Goal: Contribute content

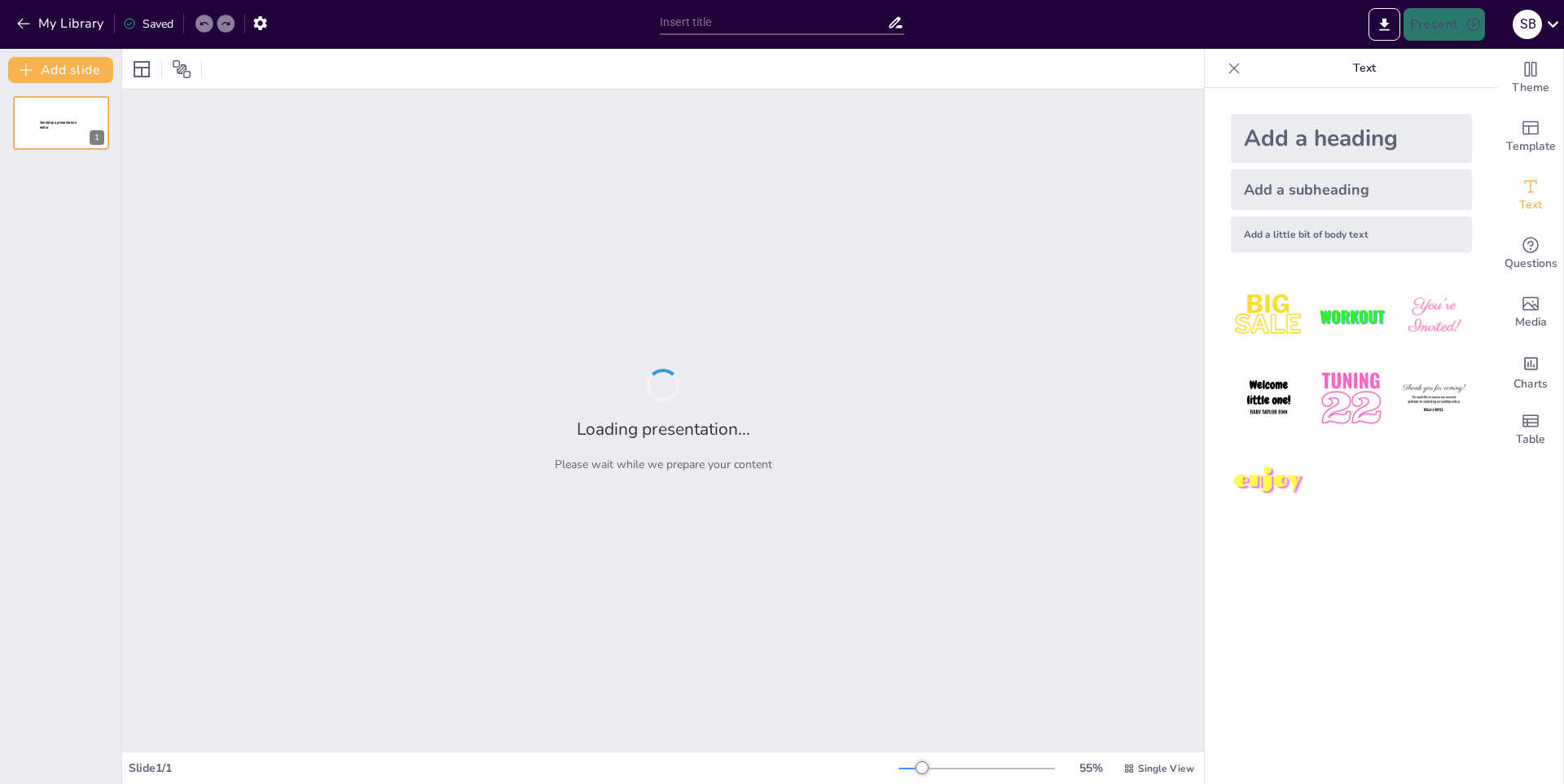
type input "Hábitos Saludables para el Bienestar Físico"
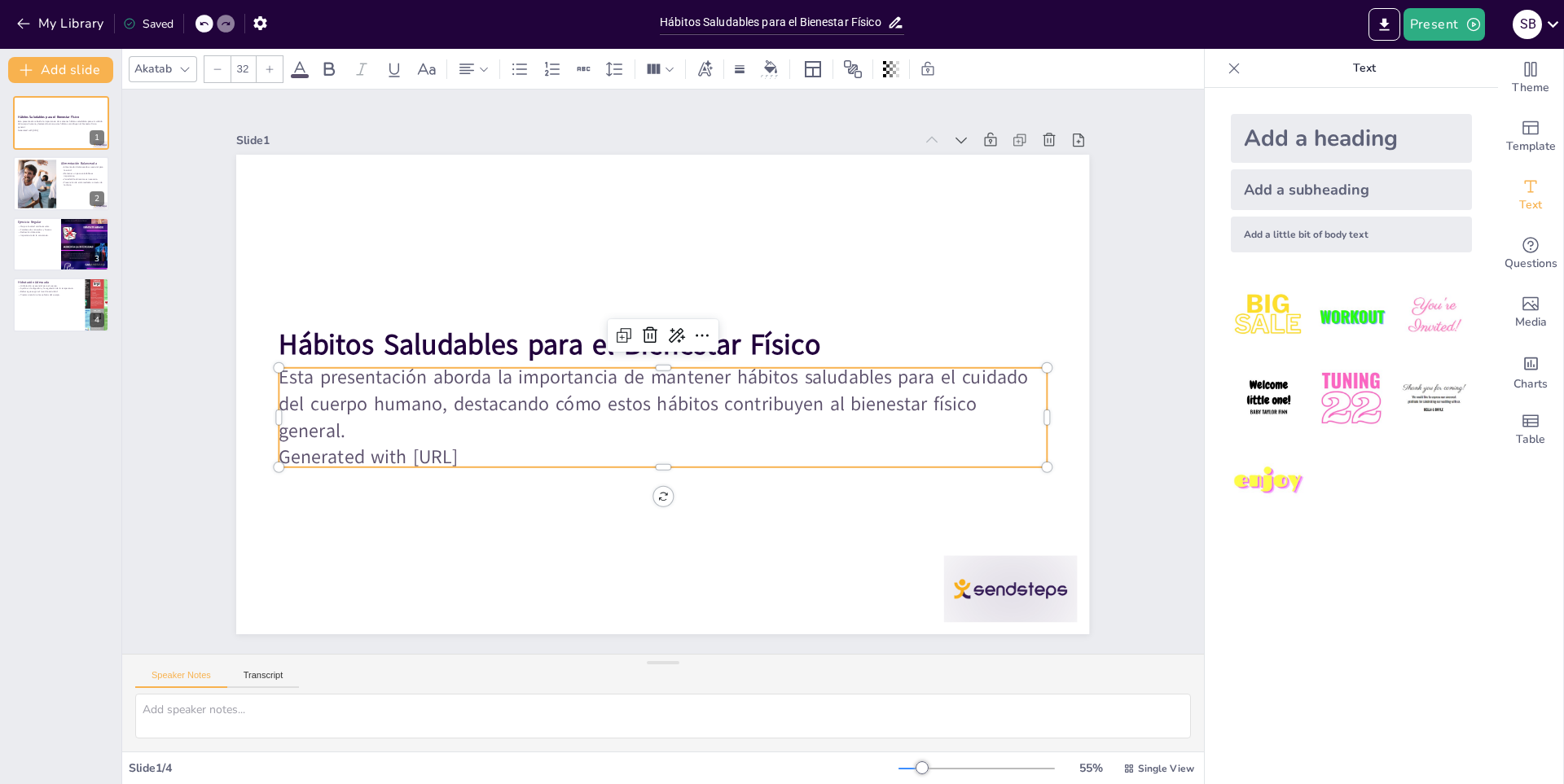
click at [493, 439] on p "Generated with [URL]" at bounding box center [620, 446] width 678 height 406
click at [1300, 182] on div "Add a subheading" at bounding box center [1351, 190] width 241 height 41
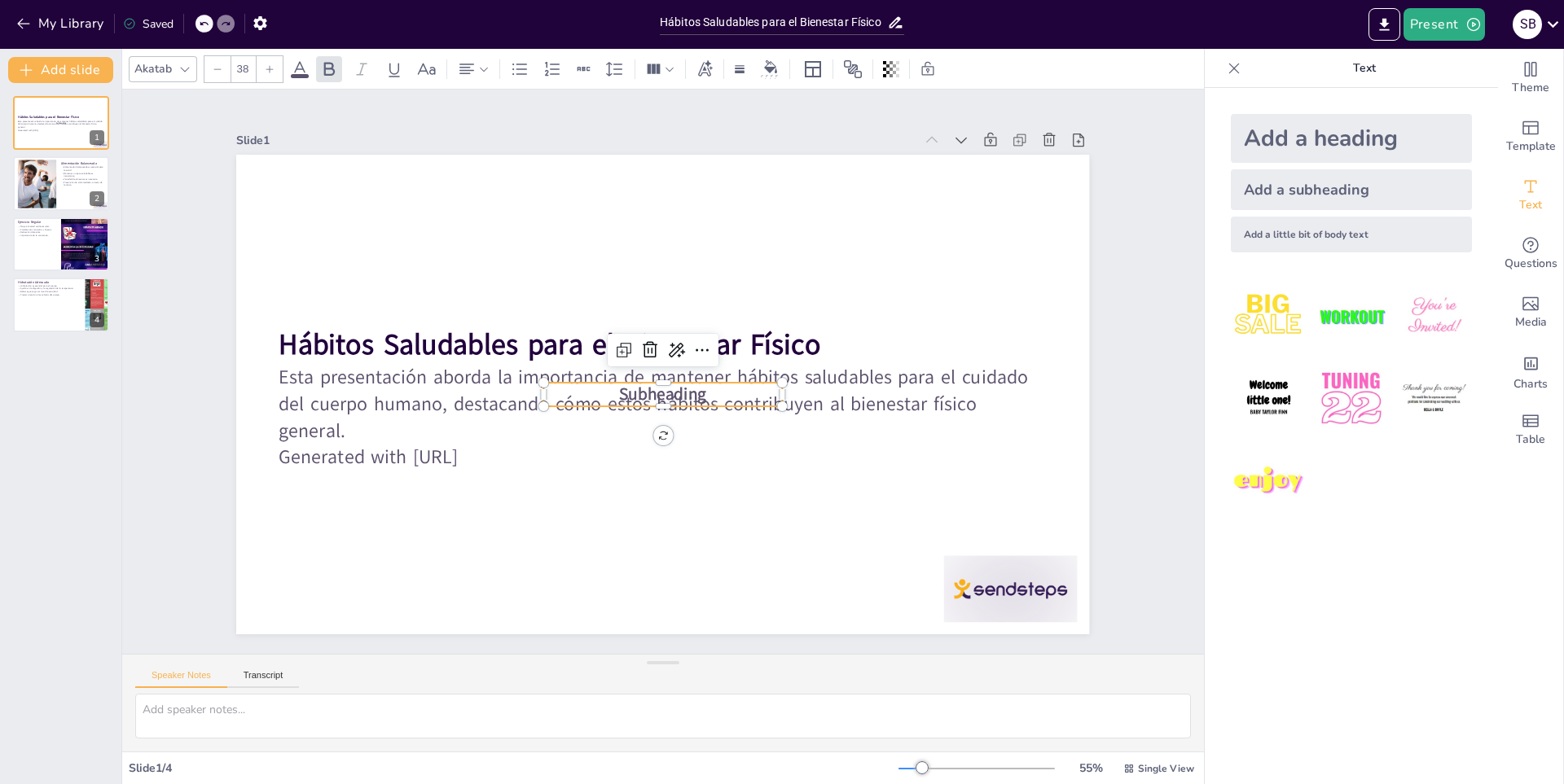
click at [1308, 130] on div "Add a heading" at bounding box center [1351, 139] width 241 height 49
click at [1327, 237] on div "Add a little bit of body text" at bounding box center [1351, 235] width 241 height 36
type input "26"
click at [643, 345] on icon at bounding box center [649, 353] width 14 height 16
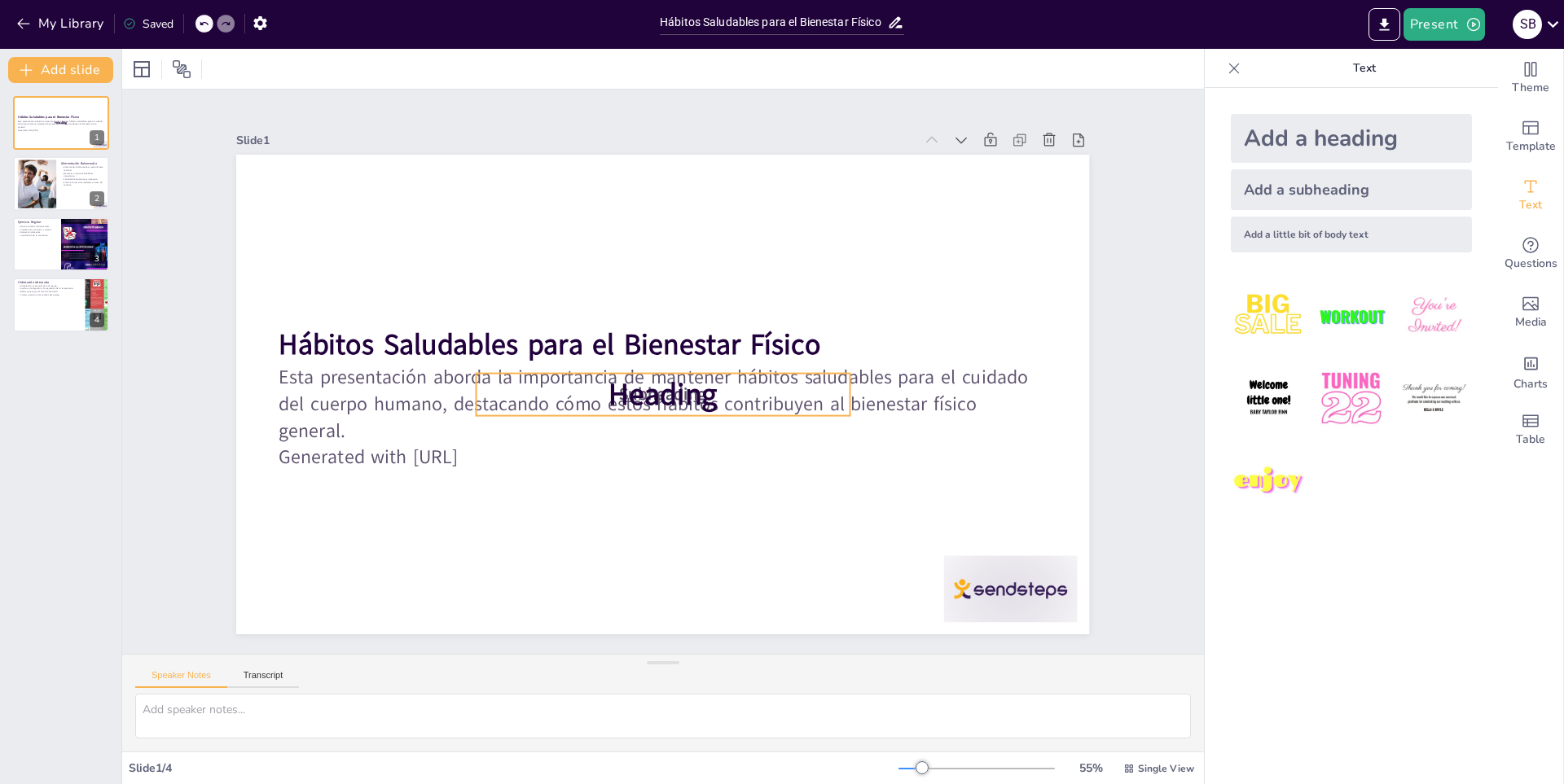
click at [644, 389] on span "Heading" at bounding box center [659, 394] width 115 height 63
click at [643, 331] on icon at bounding box center [653, 340] width 21 height 21
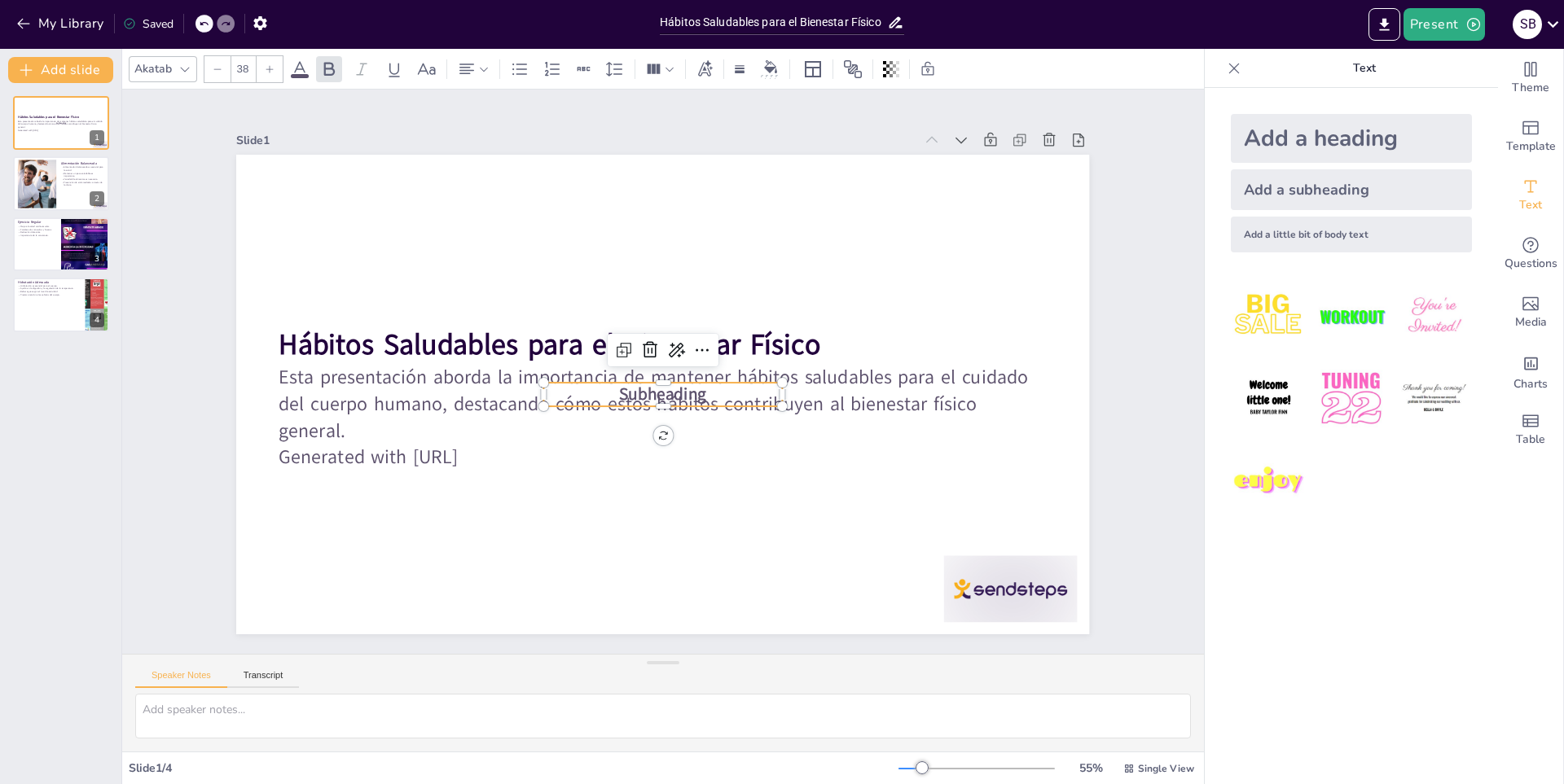
click at [655, 386] on span "Subheading" at bounding box center [660, 394] width 90 height 32
click at [642, 341] on icon at bounding box center [652, 348] width 21 height 21
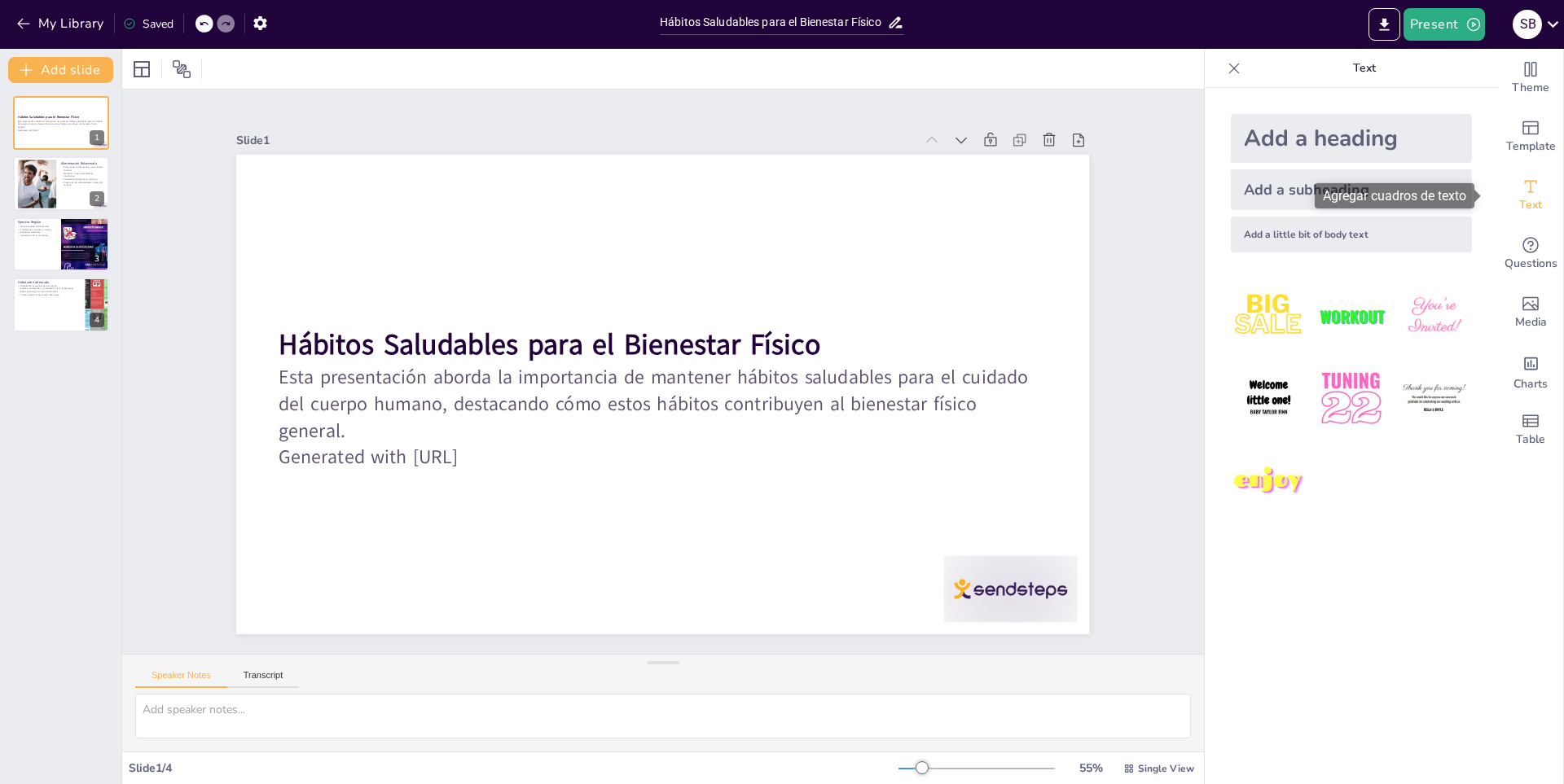
click at [1521, 190] on icon "Add text boxes" at bounding box center [1530, 186] width 19 height 19
click at [32, 162] on div at bounding box center [36, 184] width 79 height 50
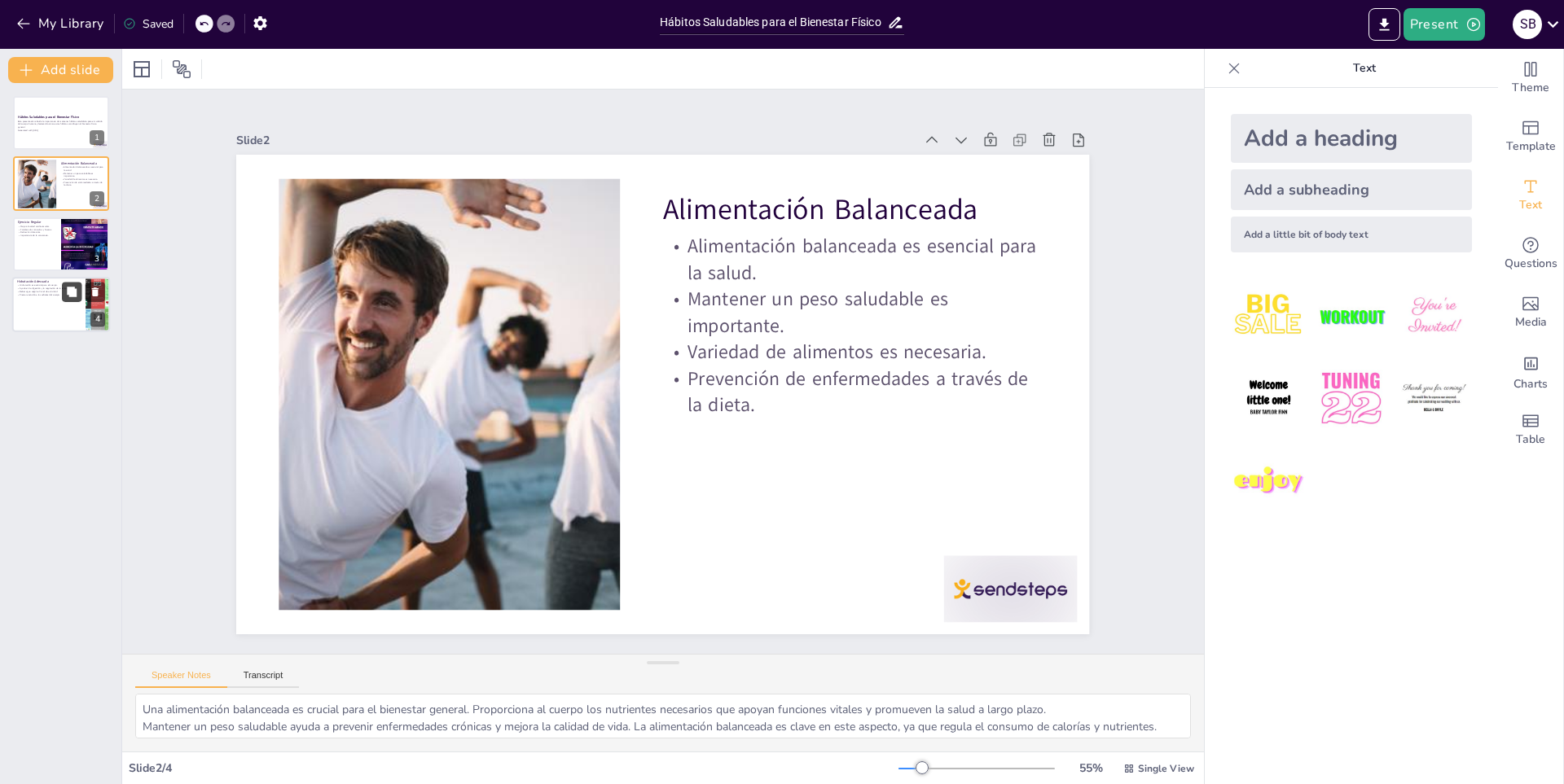
click at [71, 301] on button at bounding box center [71, 292] width 19 height 19
type textarea "La hidratación es fundamental para mantener todas las funciones corporales. Sin…"
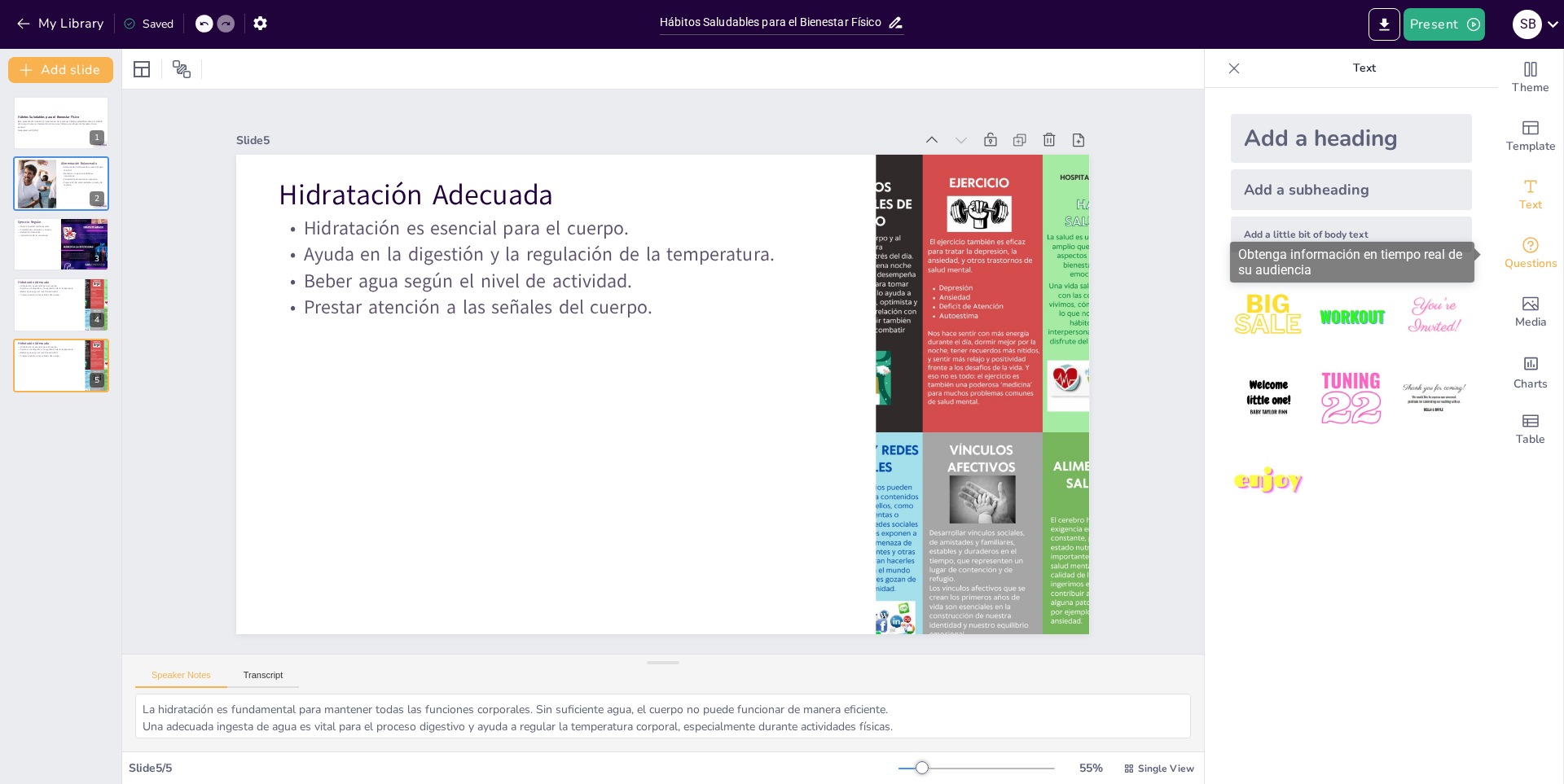
click at [1519, 255] on span "Questions" at bounding box center [1531, 263] width 53 height 18
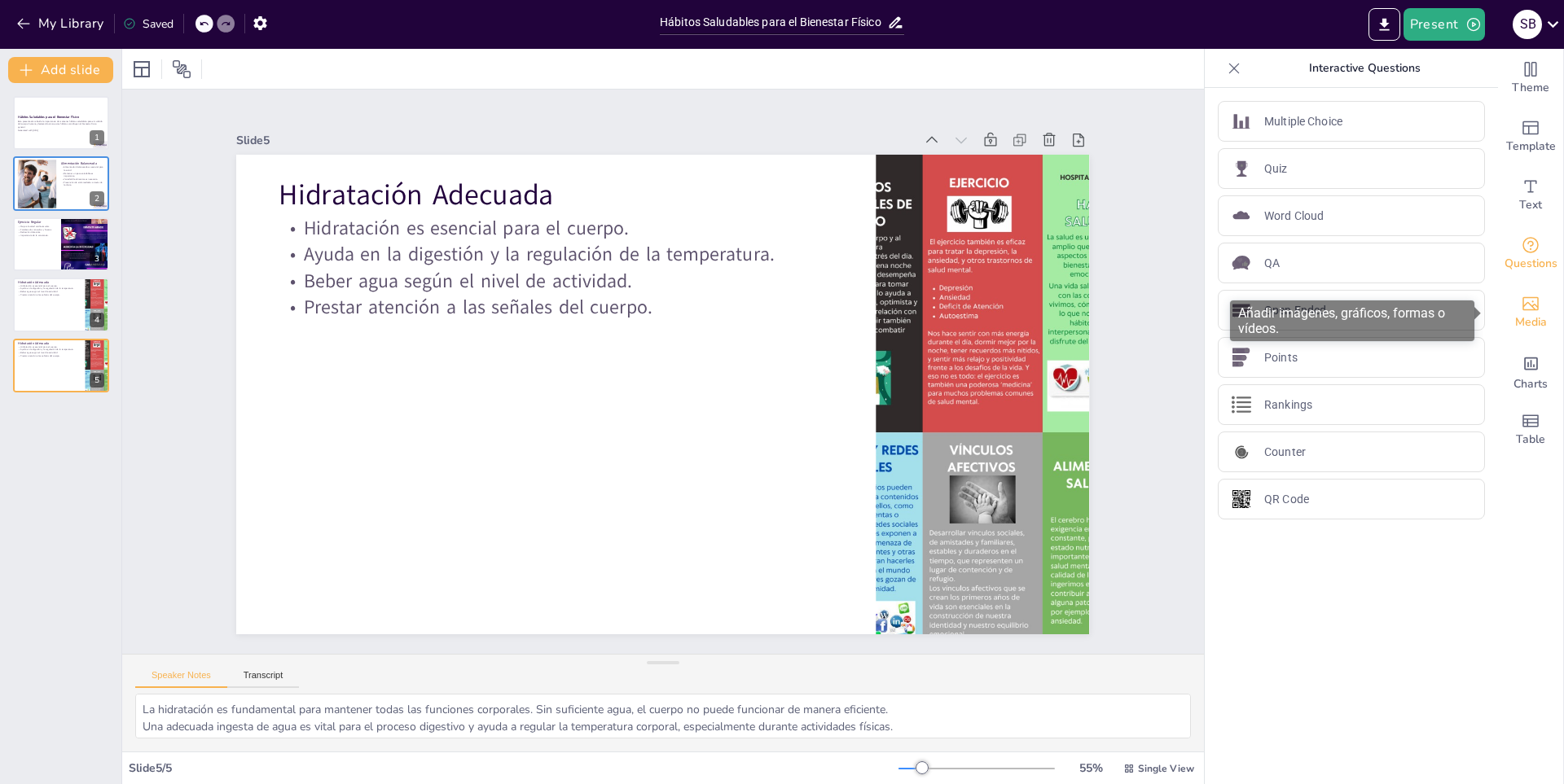
click at [1523, 306] on icon "Add images, graphics, shapes or video" at bounding box center [1530, 303] width 19 height 19
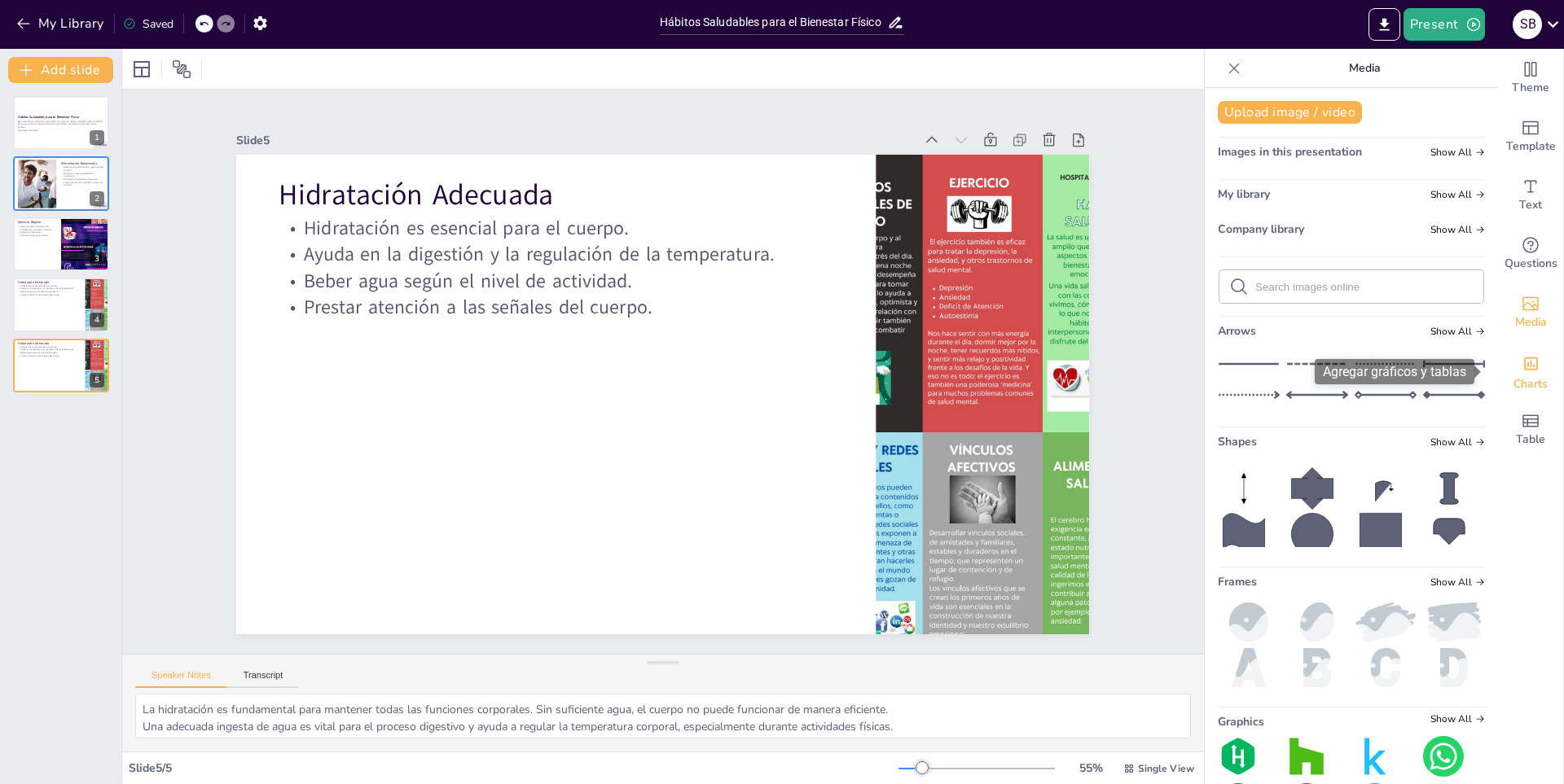
click at [1528, 368] on div "Charts" at bounding box center [1530, 371] width 65 height 58
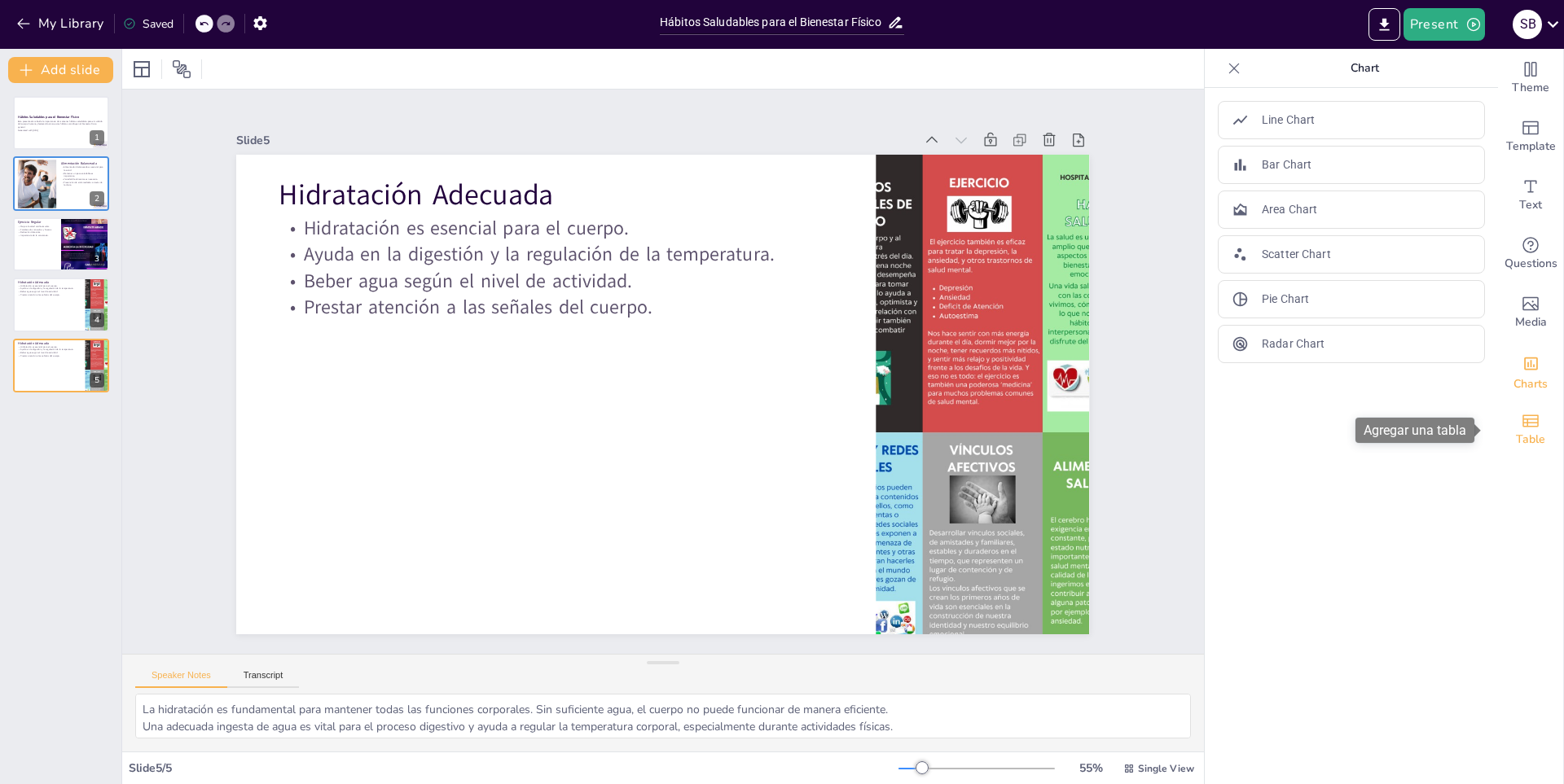
click at [1527, 407] on div "Table" at bounding box center [1530, 429] width 65 height 58
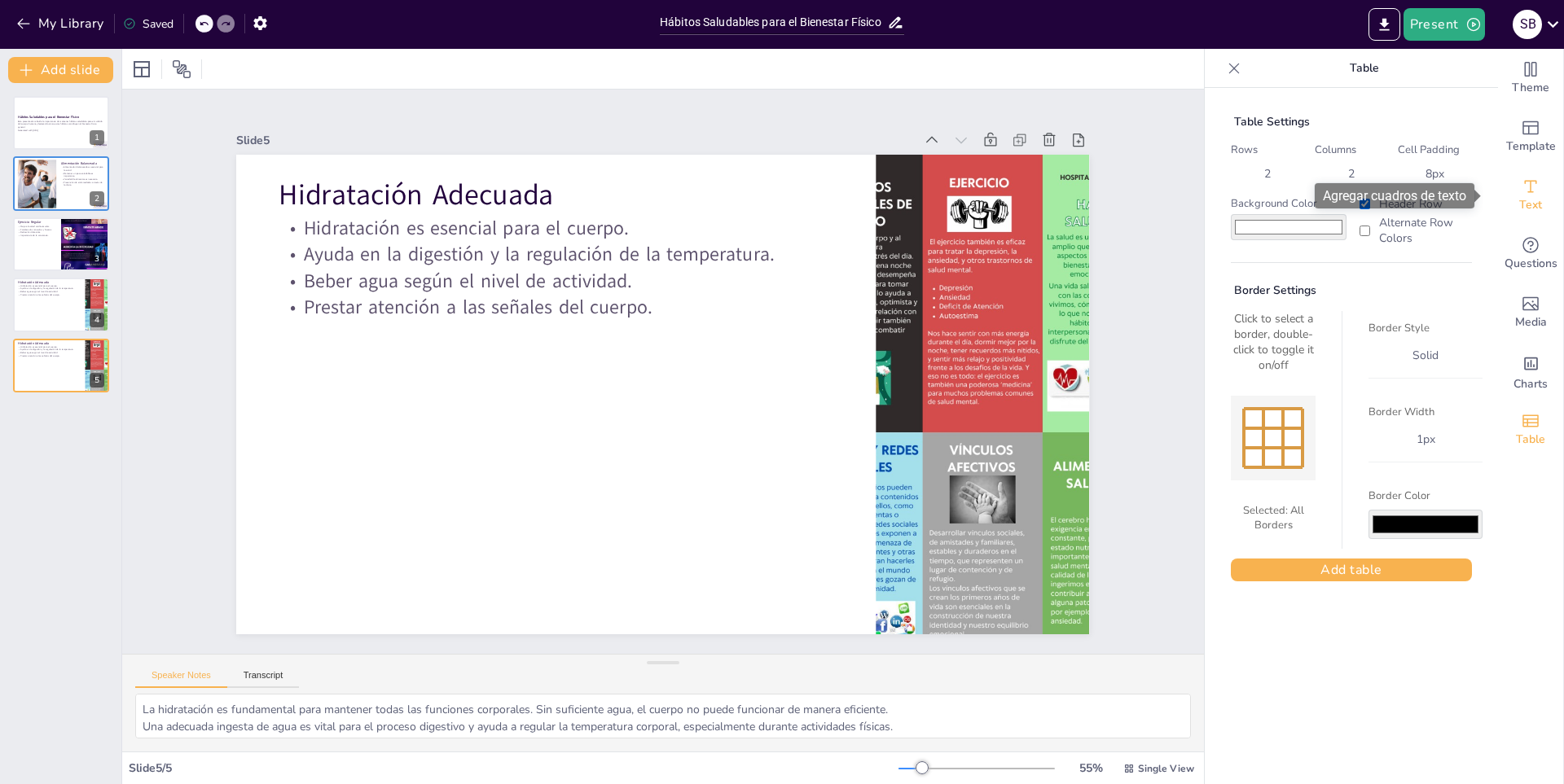
click at [1517, 173] on div "Text" at bounding box center [1530, 195] width 65 height 58
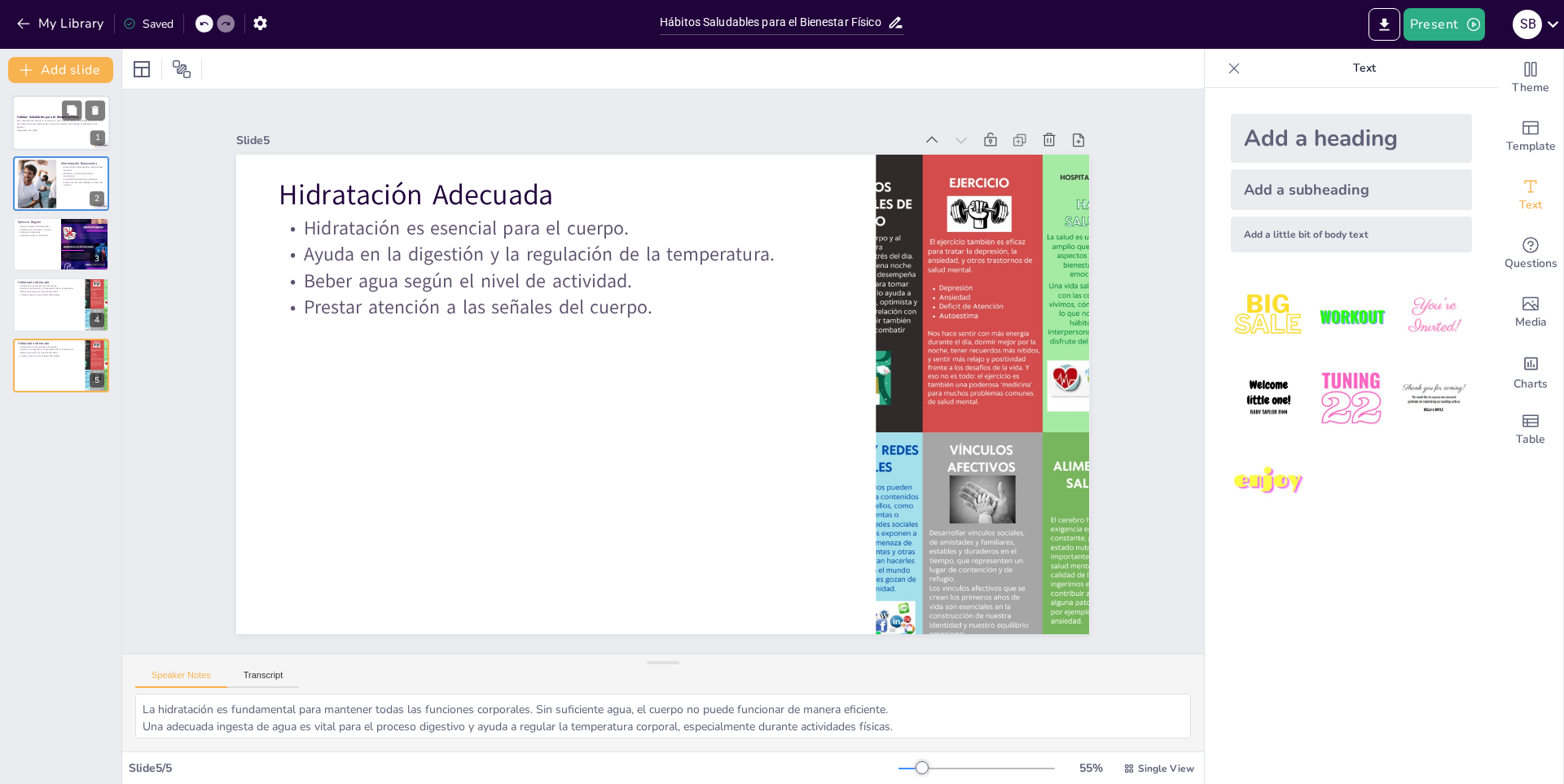
click at [64, 138] on div at bounding box center [60, 123] width 97 height 55
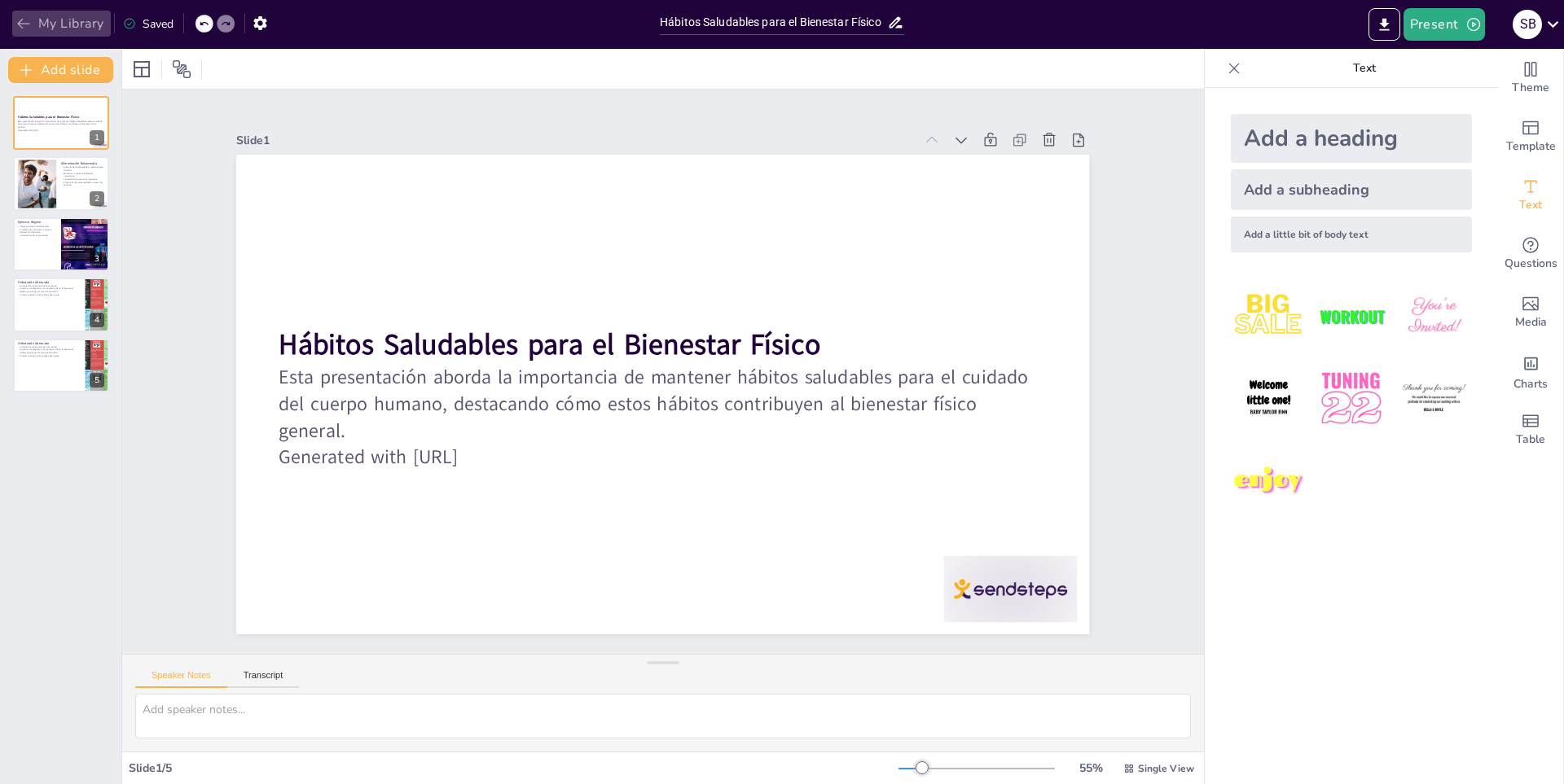
click at [28, 19] on icon "button" at bounding box center [23, 23] width 16 height 16
